Goal: Task Accomplishment & Management: Manage account settings

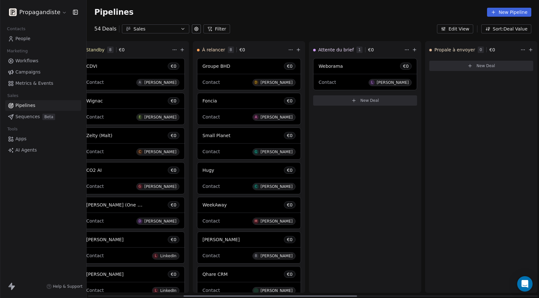
scroll to position [0, 235]
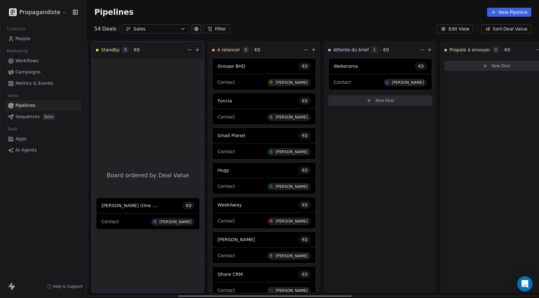
click at [153, 214] on div "Lead 8 € 0 Meanings Capital Partners (Malt) € 0 Contact M Malt YRCAM (Malt) € 0…" at bounding box center [78, 169] width 453 height 257
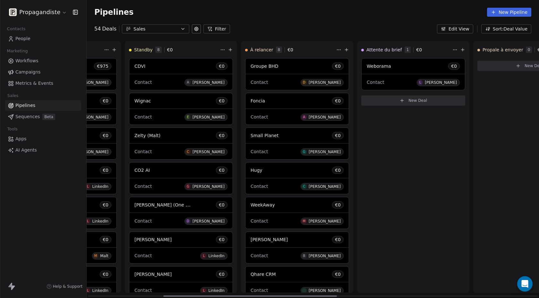
scroll to position [0, 196]
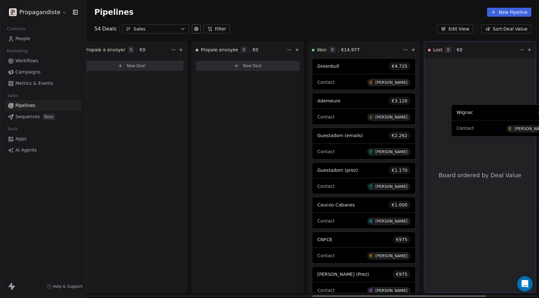
drag, startPoint x: 154, startPoint y: 104, endPoint x: 475, endPoint y: 114, distance: 320.9
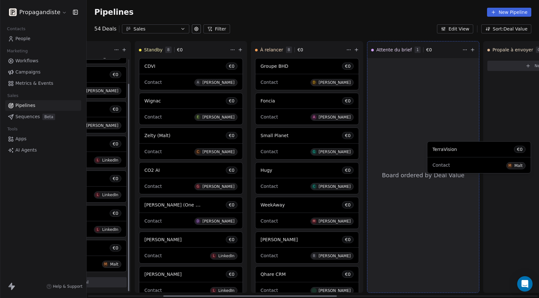
scroll to position [0, 197]
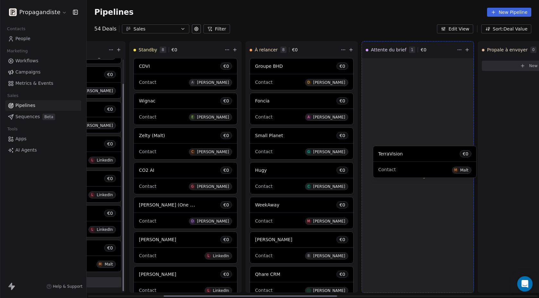
drag, startPoint x: 118, startPoint y: 186, endPoint x: 396, endPoint y: 163, distance: 278.7
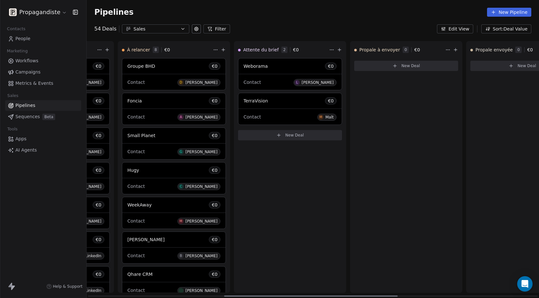
scroll to position [0, 362]
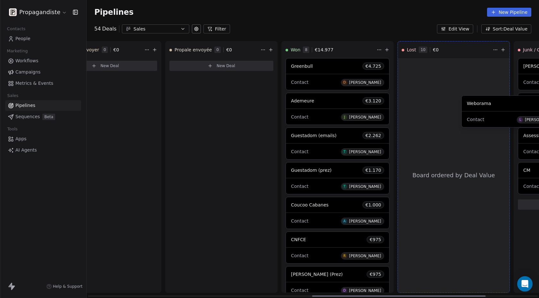
drag, startPoint x: 222, startPoint y: 75, endPoint x: 482, endPoint y: 113, distance: 262.7
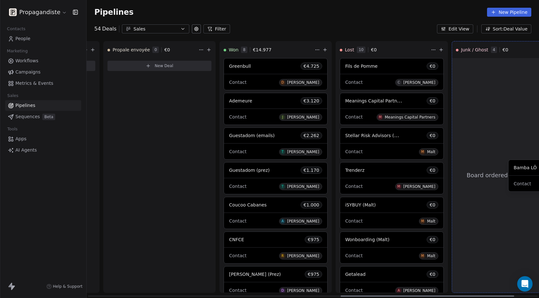
scroll to position [0, 721]
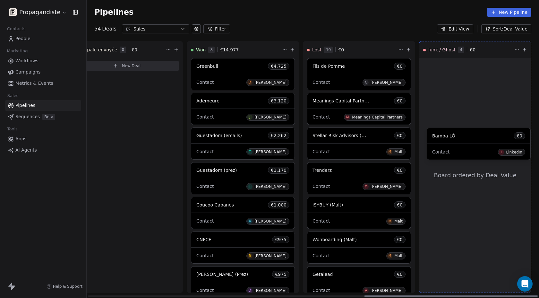
drag, startPoint x: 250, startPoint y: 213, endPoint x: 458, endPoint y: 147, distance: 217.7
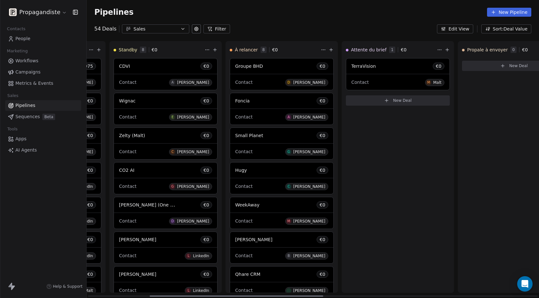
scroll to position [0, 0]
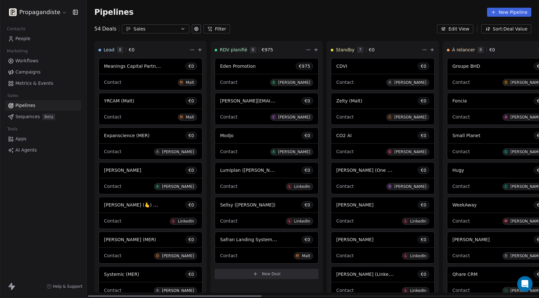
click at [265, 178] on span at bounding box center [266, 178] width 103 height 0
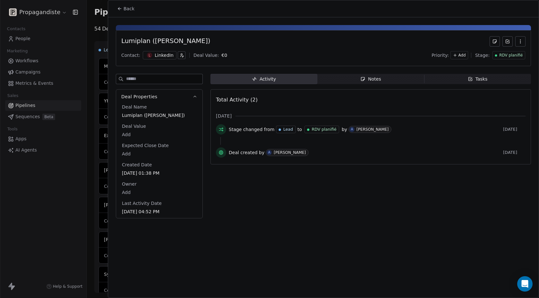
click at [511, 55] on span "RDV planifié" at bounding box center [511, 55] width 23 height 5
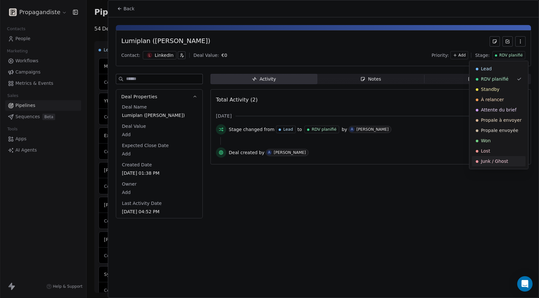
click at [502, 163] on span "Junk / Ghost" at bounding box center [494, 161] width 27 height 6
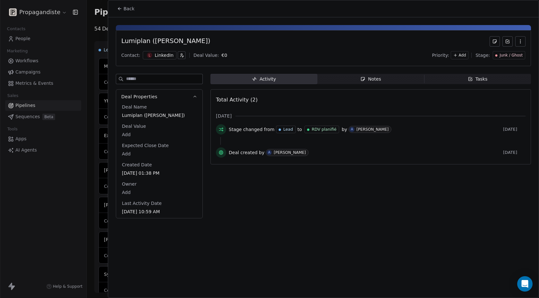
click at [126, 9] on span "Back" at bounding box center [129, 8] width 11 height 6
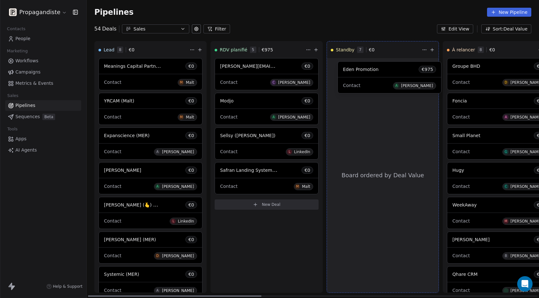
drag, startPoint x: 240, startPoint y: 64, endPoint x: 363, endPoint y: 66, distance: 123.3
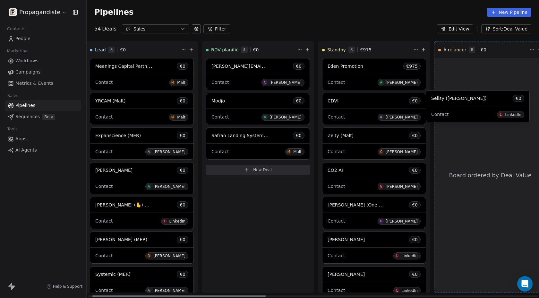
drag, startPoint x: 331, startPoint y: 144, endPoint x: 458, endPoint y: 106, distance: 132.0
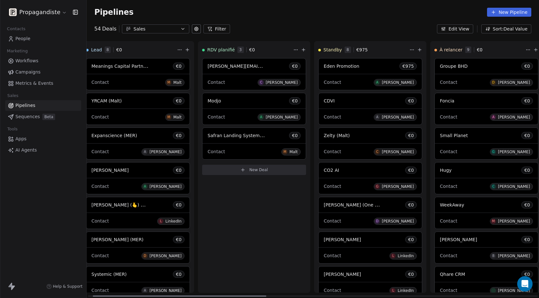
click at [264, 99] on div "Modjo € 0" at bounding box center [254, 100] width 103 height 15
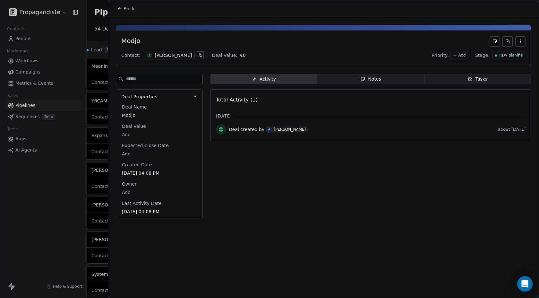
click at [507, 54] on span "RDV planifié" at bounding box center [511, 55] width 23 height 5
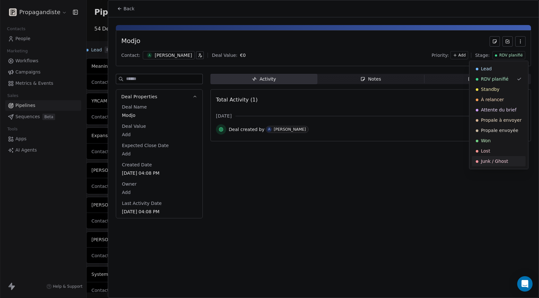
click at [492, 163] on span "Junk / Ghost" at bounding box center [494, 161] width 27 height 6
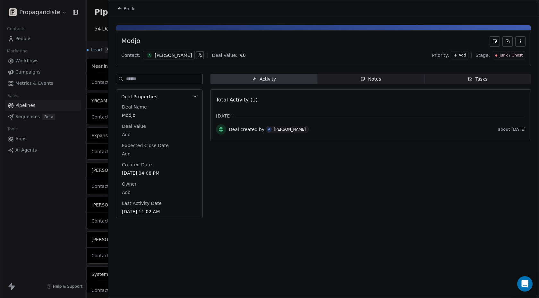
click at [131, 9] on span "Back" at bounding box center [129, 8] width 11 height 6
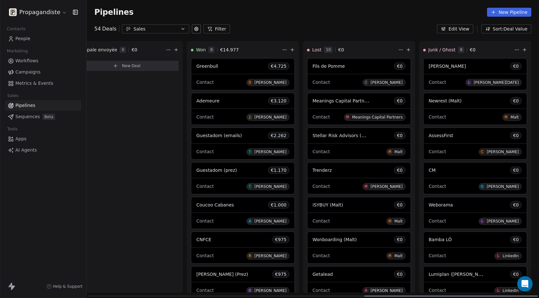
scroll to position [62, 0]
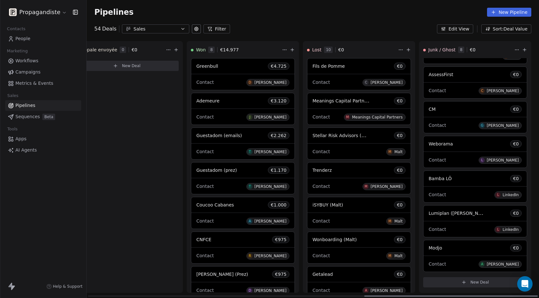
click at [454, 254] on div "Modjo € 0" at bounding box center [475, 247] width 103 height 15
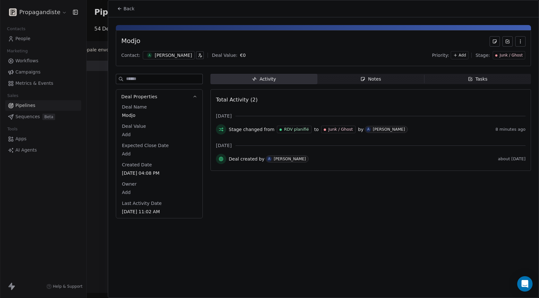
click at [104, 147] on div at bounding box center [269, 149] width 539 height 298
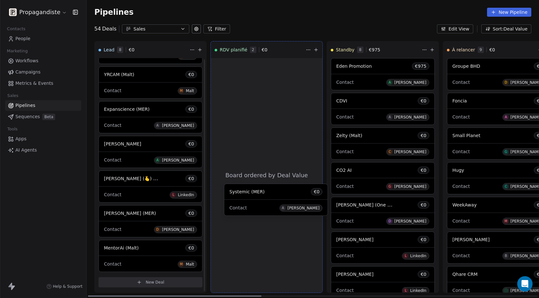
scroll to position [27, 0]
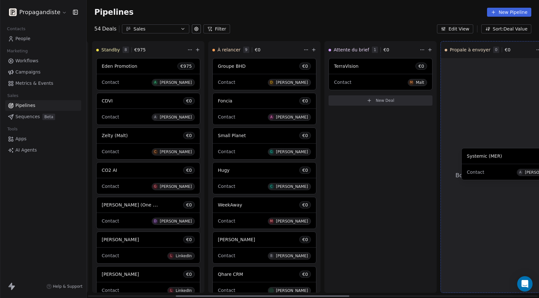
drag, startPoint x: 109, startPoint y: 217, endPoint x: 461, endPoint y: 160, distance: 356.6
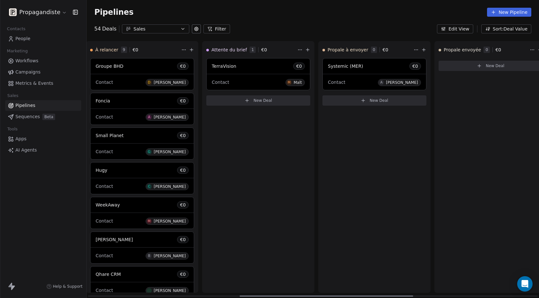
scroll to position [0, 421]
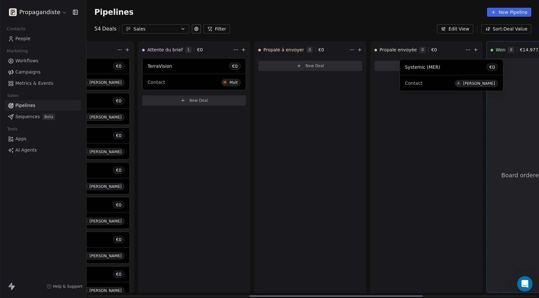
drag, startPoint x: 279, startPoint y: 71, endPoint x: 420, endPoint y: 72, distance: 141.3
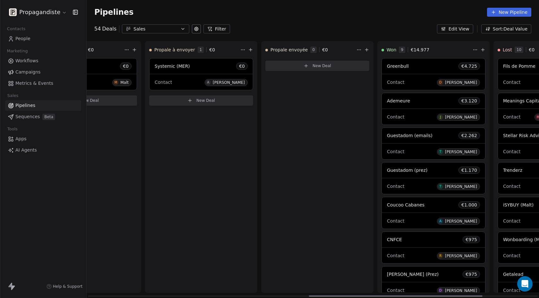
scroll to position [0, 583]
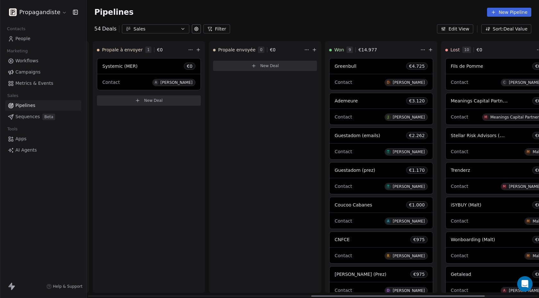
click at [114, 71] on div "Systemic (MER) € 0" at bounding box center [148, 65] width 103 height 15
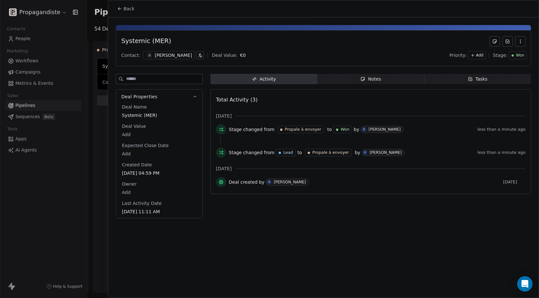
click at [512, 51] on div "Won" at bounding box center [518, 55] width 18 height 8
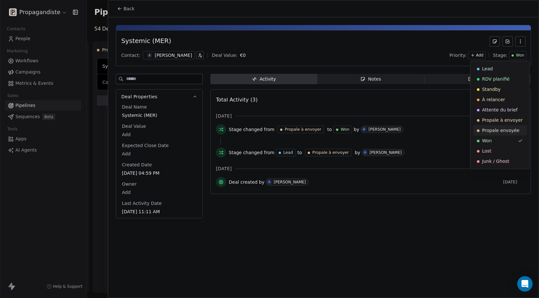
click at [490, 131] on span "Propale envoyée" at bounding box center [501, 130] width 37 height 6
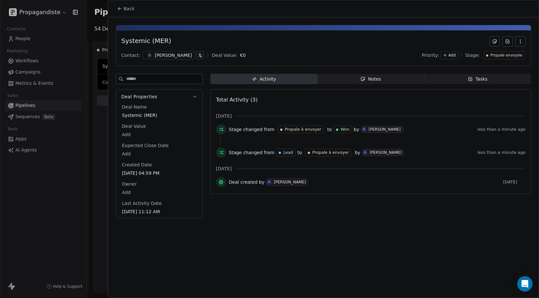
click at [124, 4] on button "Back" at bounding box center [125, 9] width 25 height 12
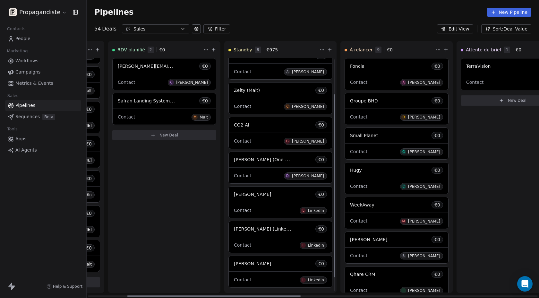
scroll to position [45, 0]
click at [257, 102] on div "Contact C Clara Rançon" at bounding box center [280, 106] width 93 height 11
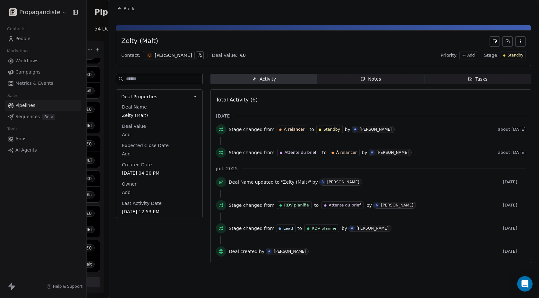
click at [505, 56] on div at bounding box center [505, 55] width 2 height 2
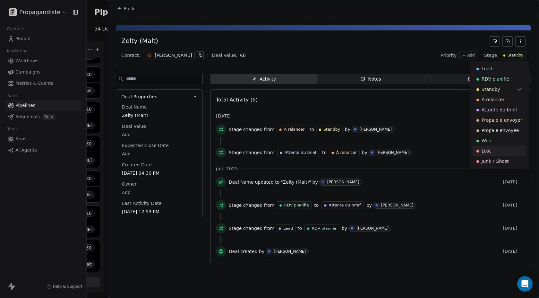
click at [489, 149] on span "Lost" at bounding box center [486, 151] width 9 height 6
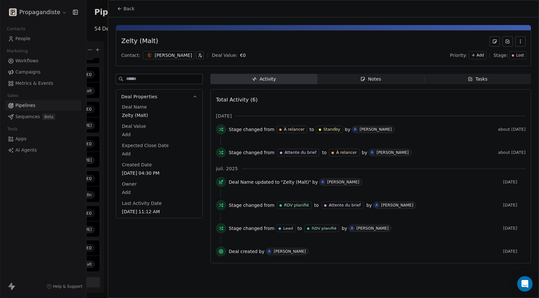
scroll to position [27, 0]
click at [123, 9] on button "Back" at bounding box center [125, 9] width 25 height 12
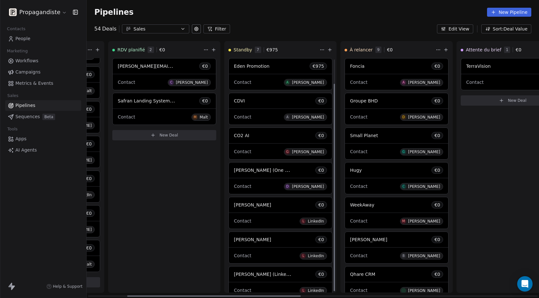
scroll to position [27, 0]
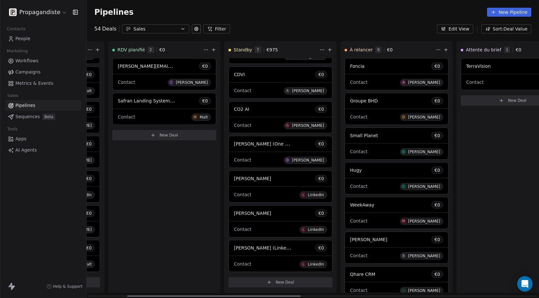
click at [284, 219] on div "Sarah Broucq € 0" at bounding box center [280, 212] width 103 height 15
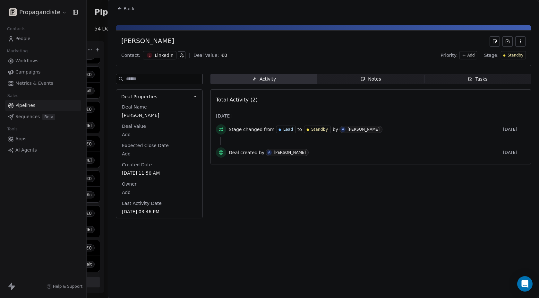
click at [521, 47] on div "Sarah Broucq Contact: L LinkedIn Deal Value: € 0 Priority: Add Stage: Standby" at bounding box center [323, 48] width 415 height 36
click at [521, 40] on icon "button" at bounding box center [520, 41] width 5 height 5
click at [506, 59] on div "Delete" at bounding box center [501, 55] width 43 height 10
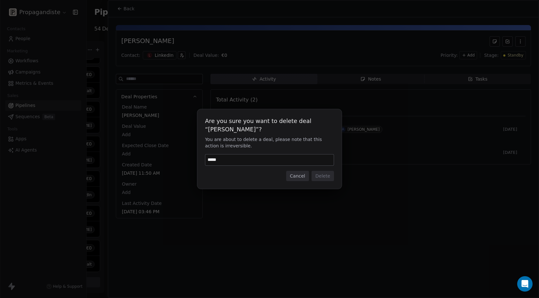
type input "******"
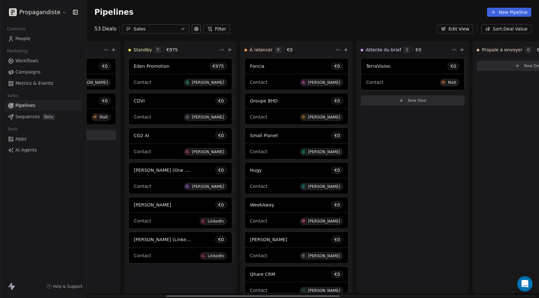
scroll to position [0, 204]
